Goal: Find specific page/section: Find specific page/section

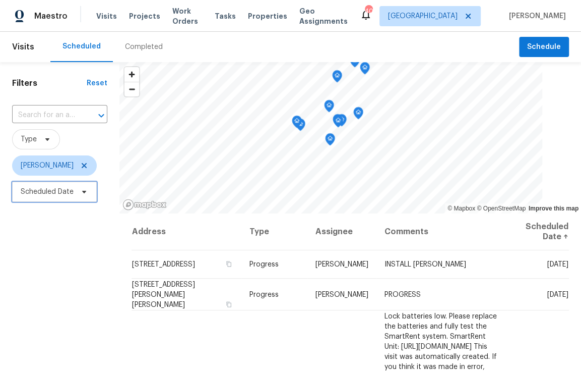
click at [54, 190] on span "Scheduled Date" at bounding box center [47, 192] width 53 height 10
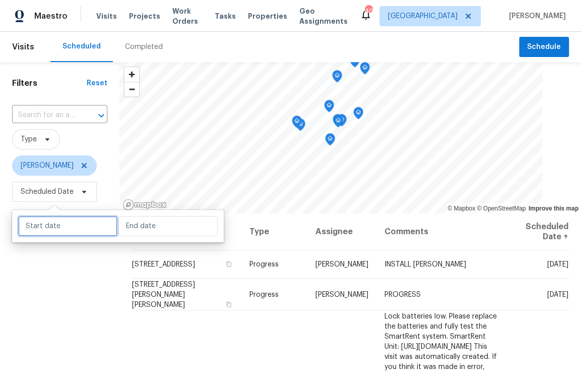
click at [59, 227] on input "text" at bounding box center [67, 226] width 99 height 20
select select "9"
select select "2025"
select select "10"
select select "2025"
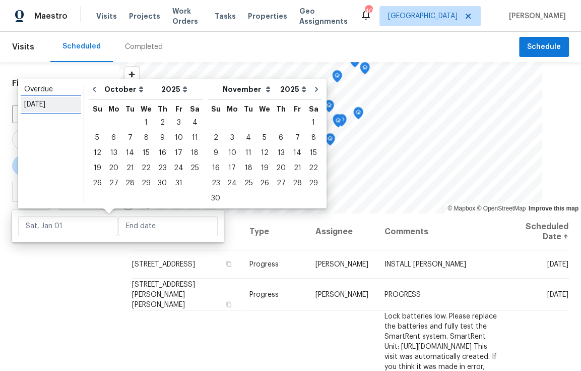
click at [37, 104] on div "Today" at bounding box center [50, 104] width 53 height 10
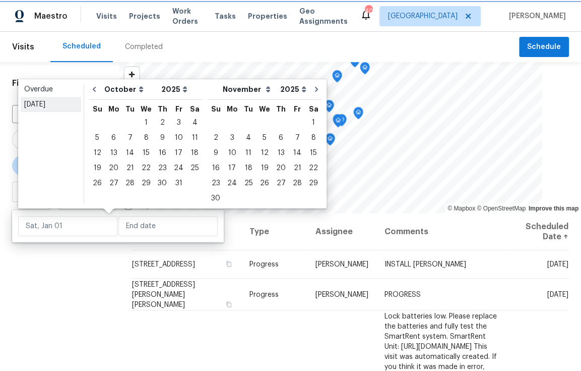
type input "Thu, Oct 02"
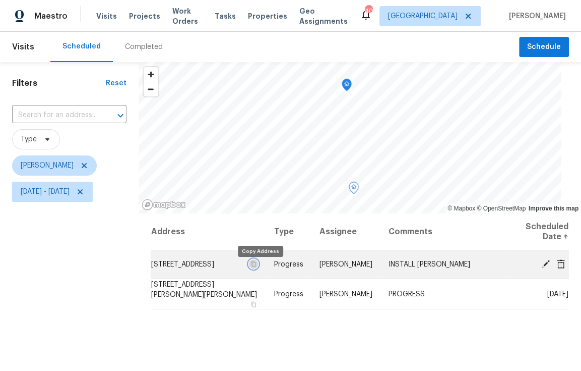
click at [257, 267] on icon "button" at bounding box center [254, 264] width 6 height 6
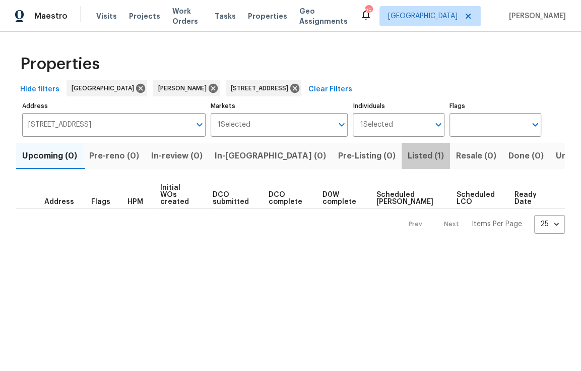
click at [408, 154] on span "Listed (1)" at bounding box center [426, 156] width 36 height 14
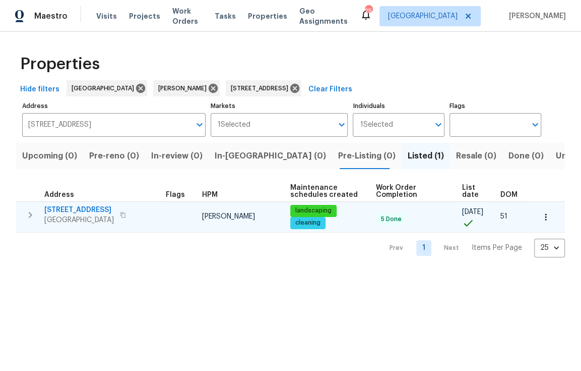
click at [87, 208] on span "[STREET_ADDRESS]" at bounding box center [79, 210] width 70 height 10
click at [544, 218] on button "button" at bounding box center [546, 217] width 22 height 22
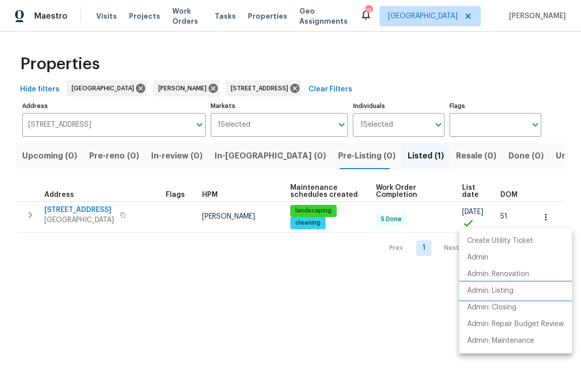
click at [510, 292] on p "Admin: Listing" at bounding box center [490, 290] width 46 height 11
